Goal: Transaction & Acquisition: Purchase product/service

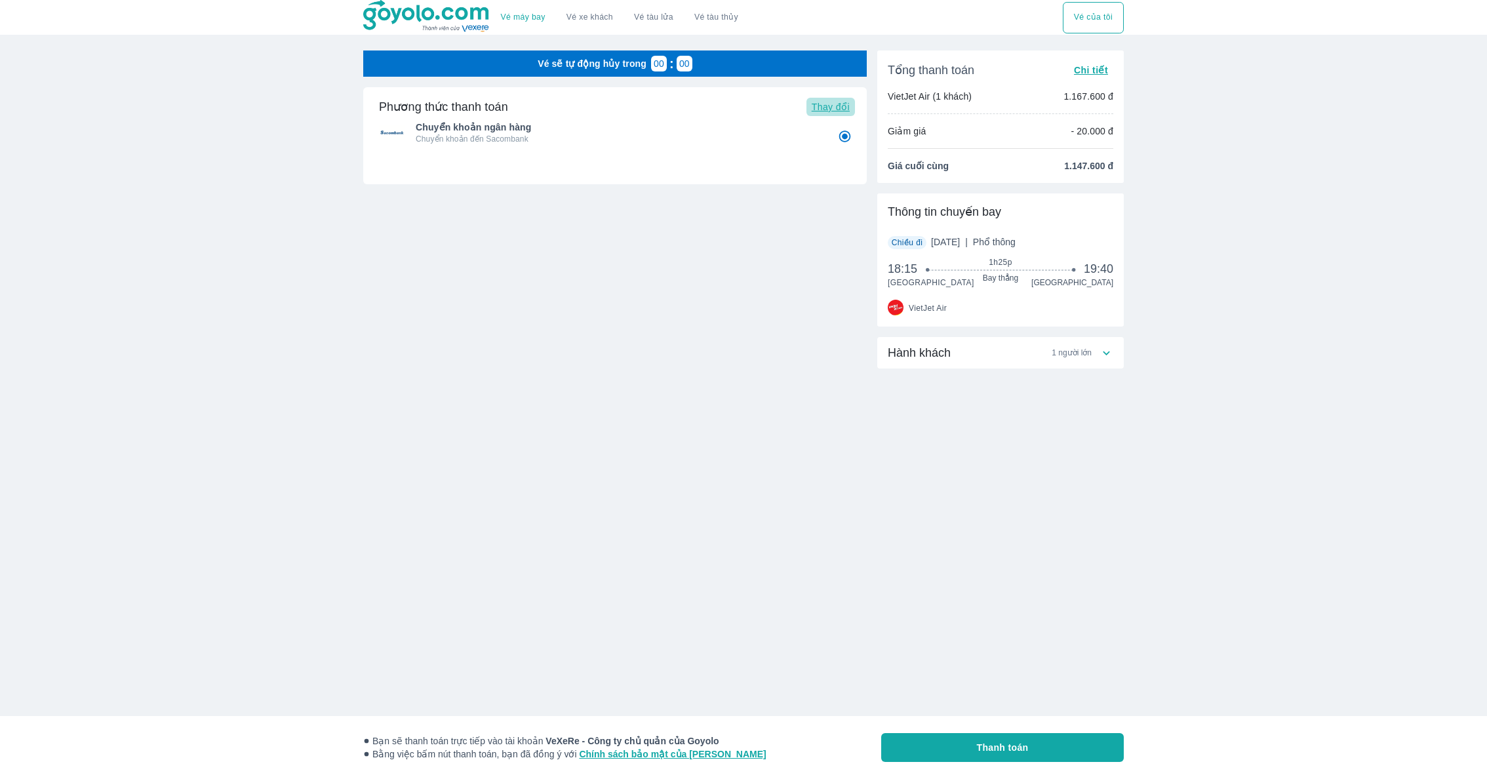
click at [823, 108] on span "Thay đổi" at bounding box center [831, 107] width 38 height 10
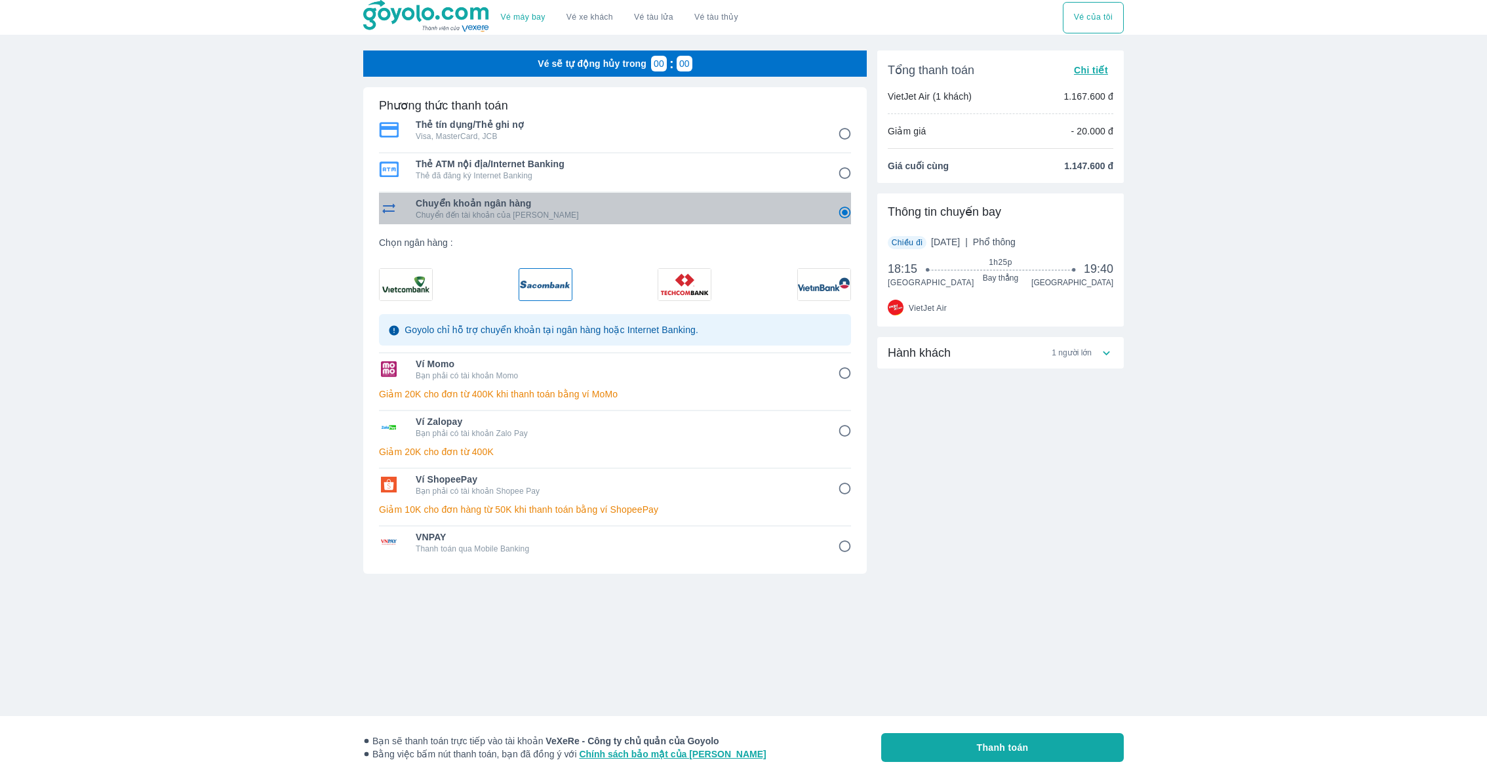
click at [534, 208] on span "Chuyển khoản ngân hàng" at bounding box center [618, 203] width 404 height 13
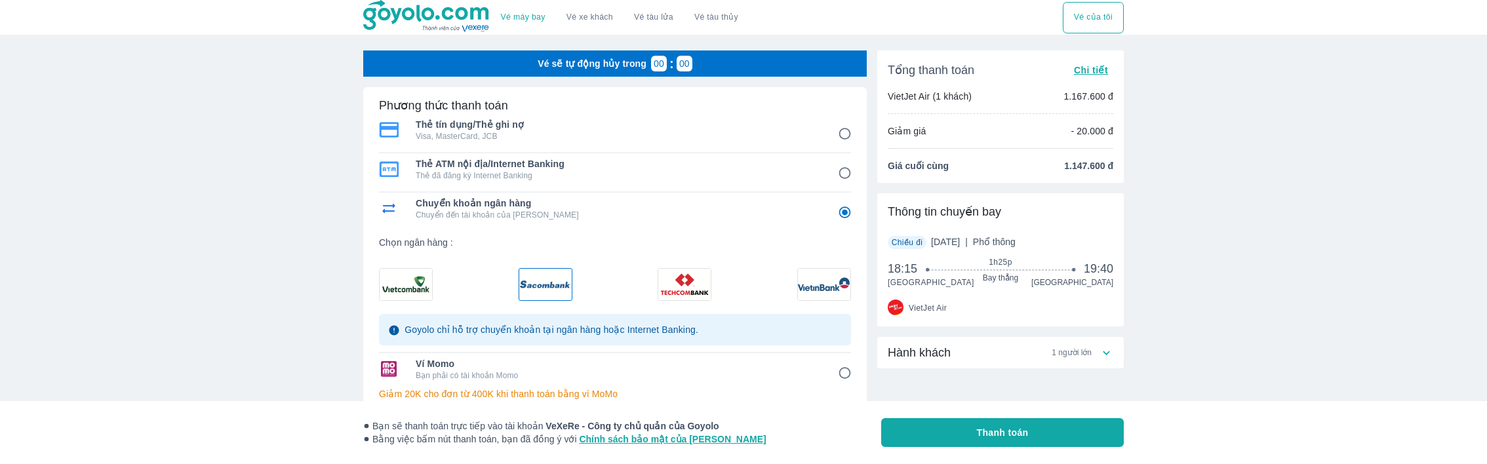
click at [948, 430] on button "Thanh toán" at bounding box center [1002, 432] width 243 height 29
radio input "false"
click at [996, 448] on div "Bạn sẽ thanh toán trực tiếp vào tài khoản VeXeRe - Công ty chủ quản của Goyolo …" at bounding box center [743, 432] width 760 height 63
click at [985, 435] on span "Thanh toán" at bounding box center [1003, 432] width 52 height 13
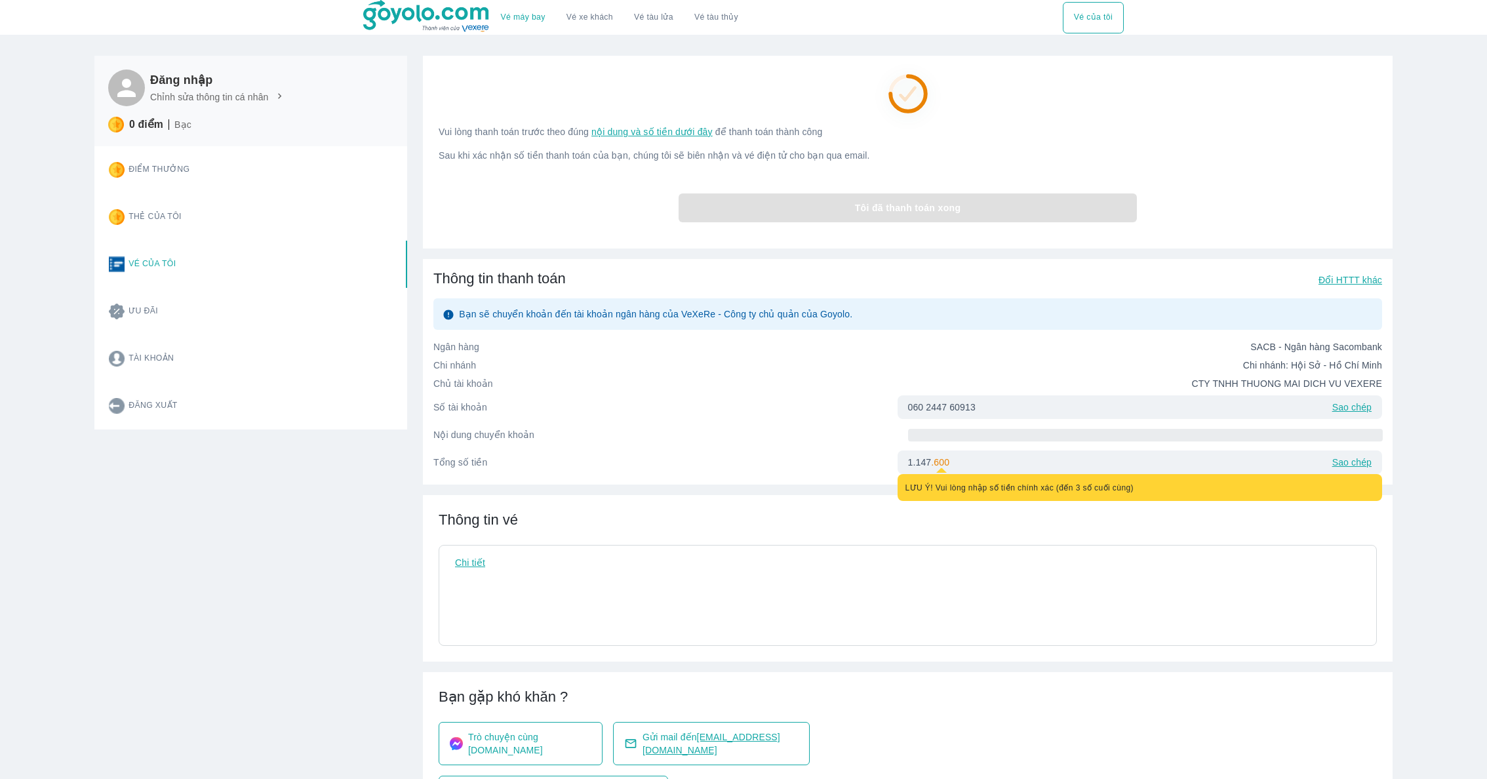
click at [362, 441] on div "Đăng nhập Chỉnh sửa thông tin cá nhân 0 điểm Bạc Điểm thưởng Thẻ của tôi Vé của…" at bounding box center [243, 436] width 328 height 792
click at [356, 607] on div "Đăng nhập Chỉnh sửa thông tin cá nhân 0 điểm Bạc Điểm thưởng Thẻ của tôi Vé của…" at bounding box center [243, 436] width 328 height 792
